Goal: Find specific page/section: Find specific page/section

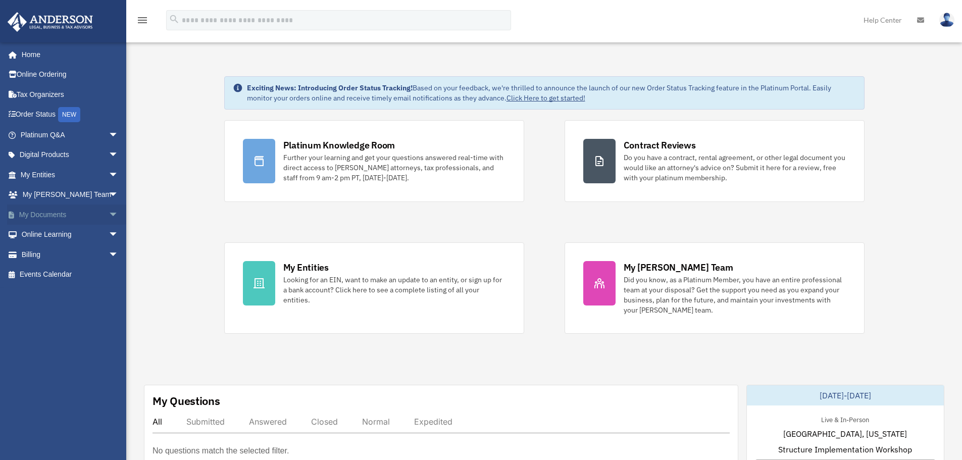
click at [109, 215] on span "arrow_drop_down" at bounding box center [119, 214] width 20 height 21
click at [57, 238] on link "Box" at bounding box center [74, 235] width 120 height 20
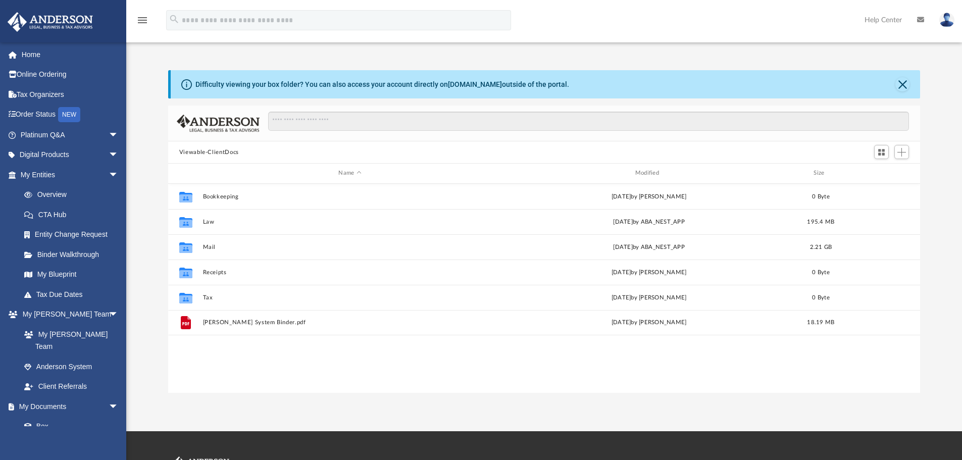
scroll to position [222, 744]
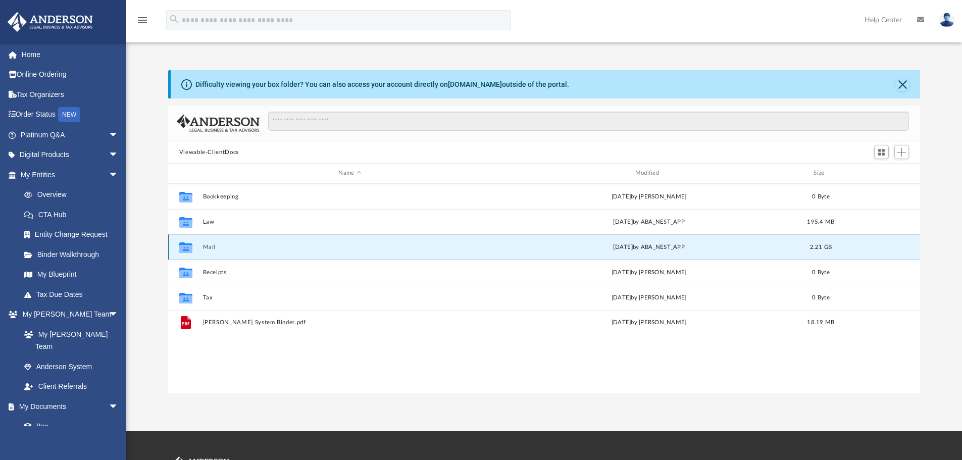
click at [226, 249] on button "Mail" at bounding box center [349, 247] width 294 height 7
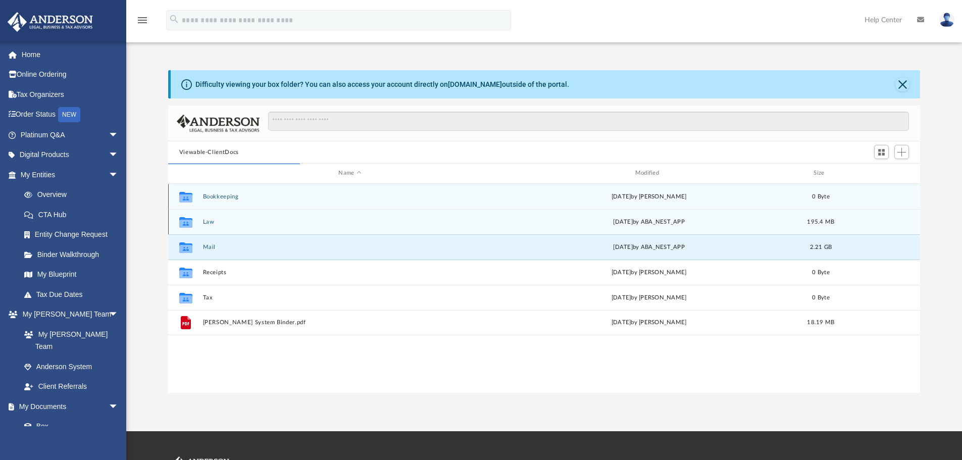
scroll to position [191, 744]
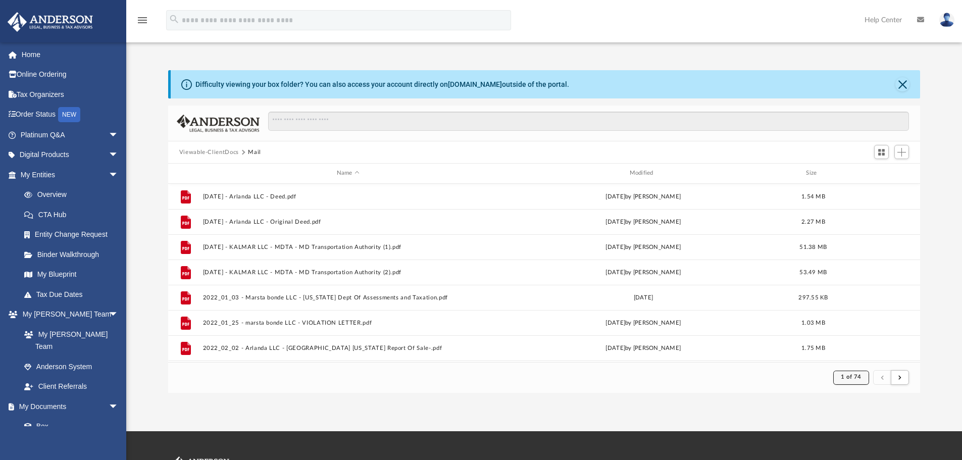
click at [852, 377] on span "1 of 74" at bounding box center [851, 377] width 21 height 6
click at [856, 352] on li "74" at bounding box center [860, 352] width 8 height 11
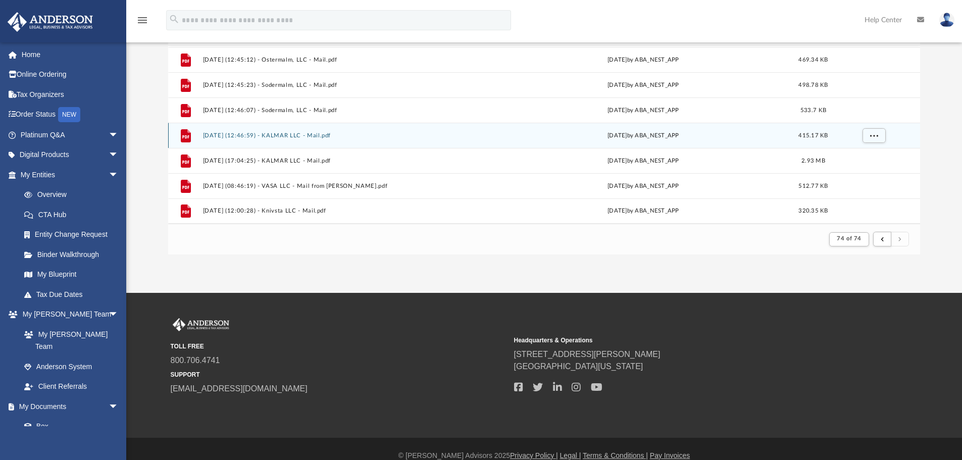
scroll to position [151, 0]
